Goal: Navigation & Orientation: Find specific page/section

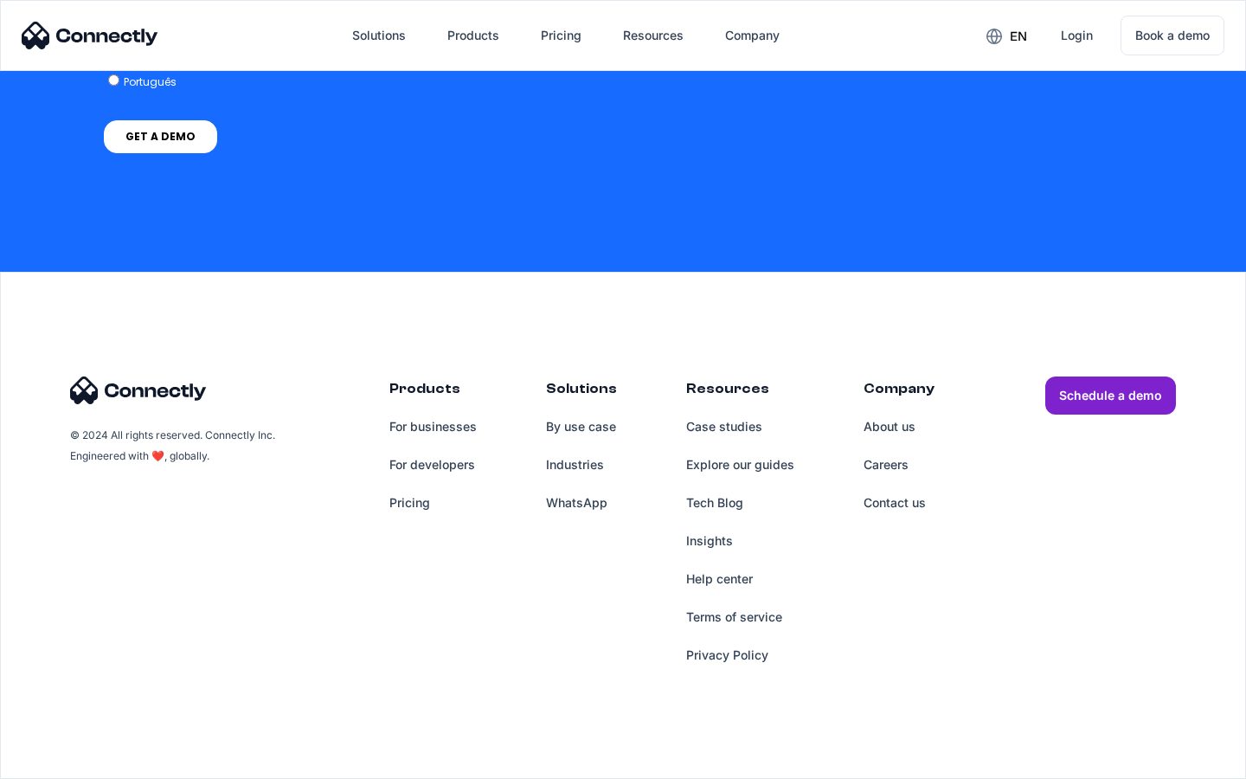
scroll to position [4292, 0]
